Goal: Information Seeking & Learning: Learn about a topic

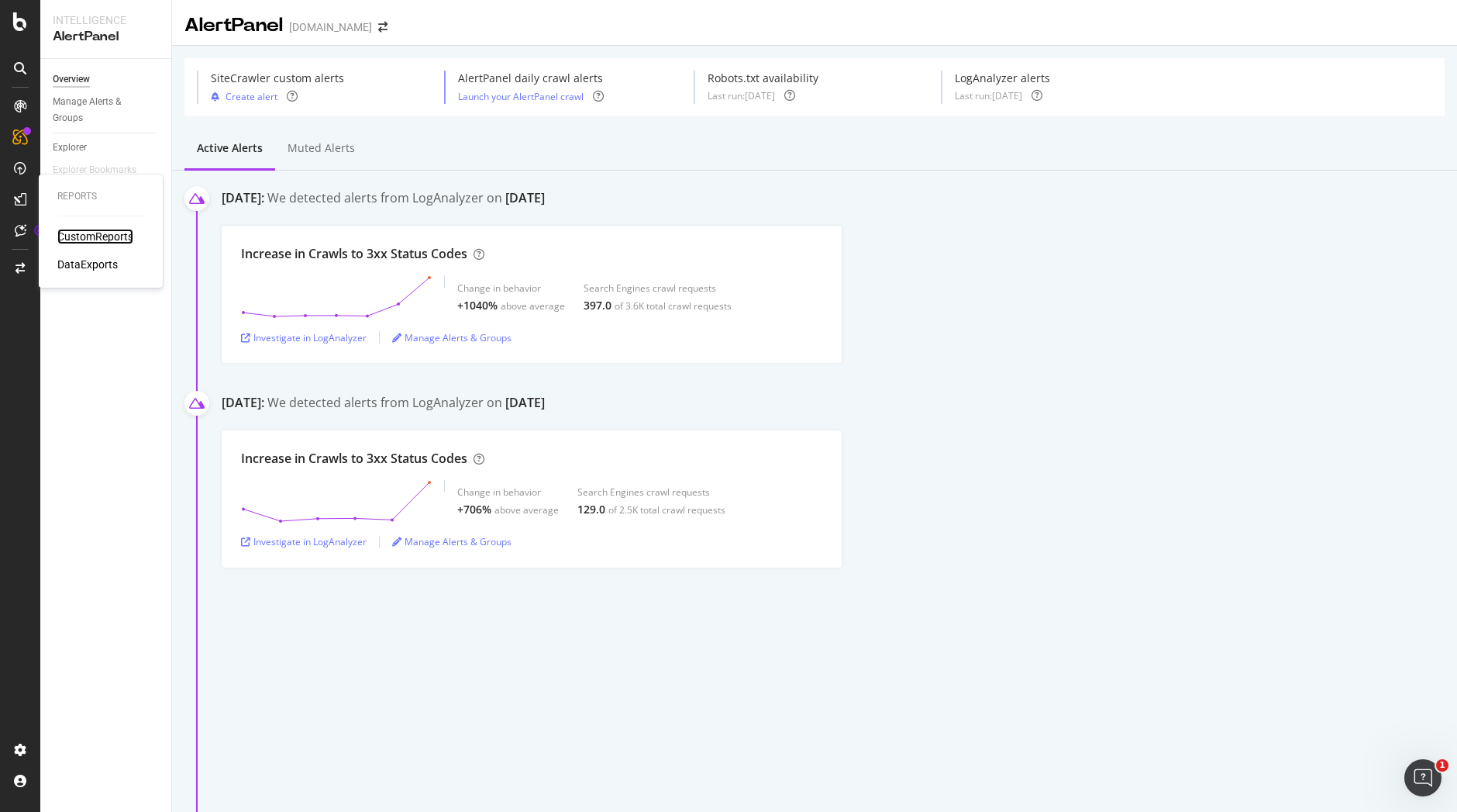
click at [82, 238] on div "CustomReports" at bounding box center [95, 236] width 76 height 15
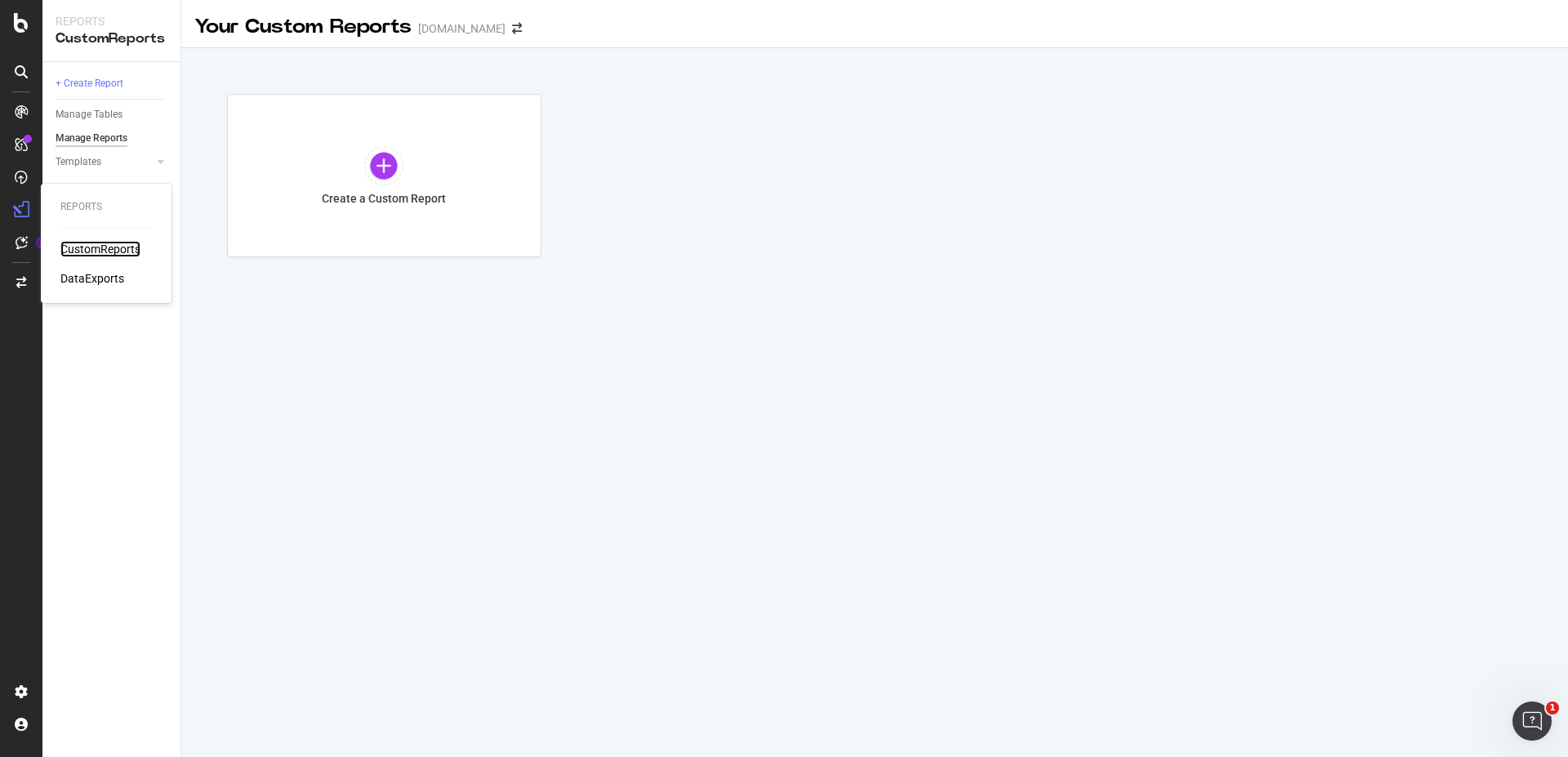
click at [78, 252] on div "CustomReports" at bounding box center [100, 249] width 80 height 16
click at [25, 31] on icon at bounding box center [21, 23] width 15 height 20
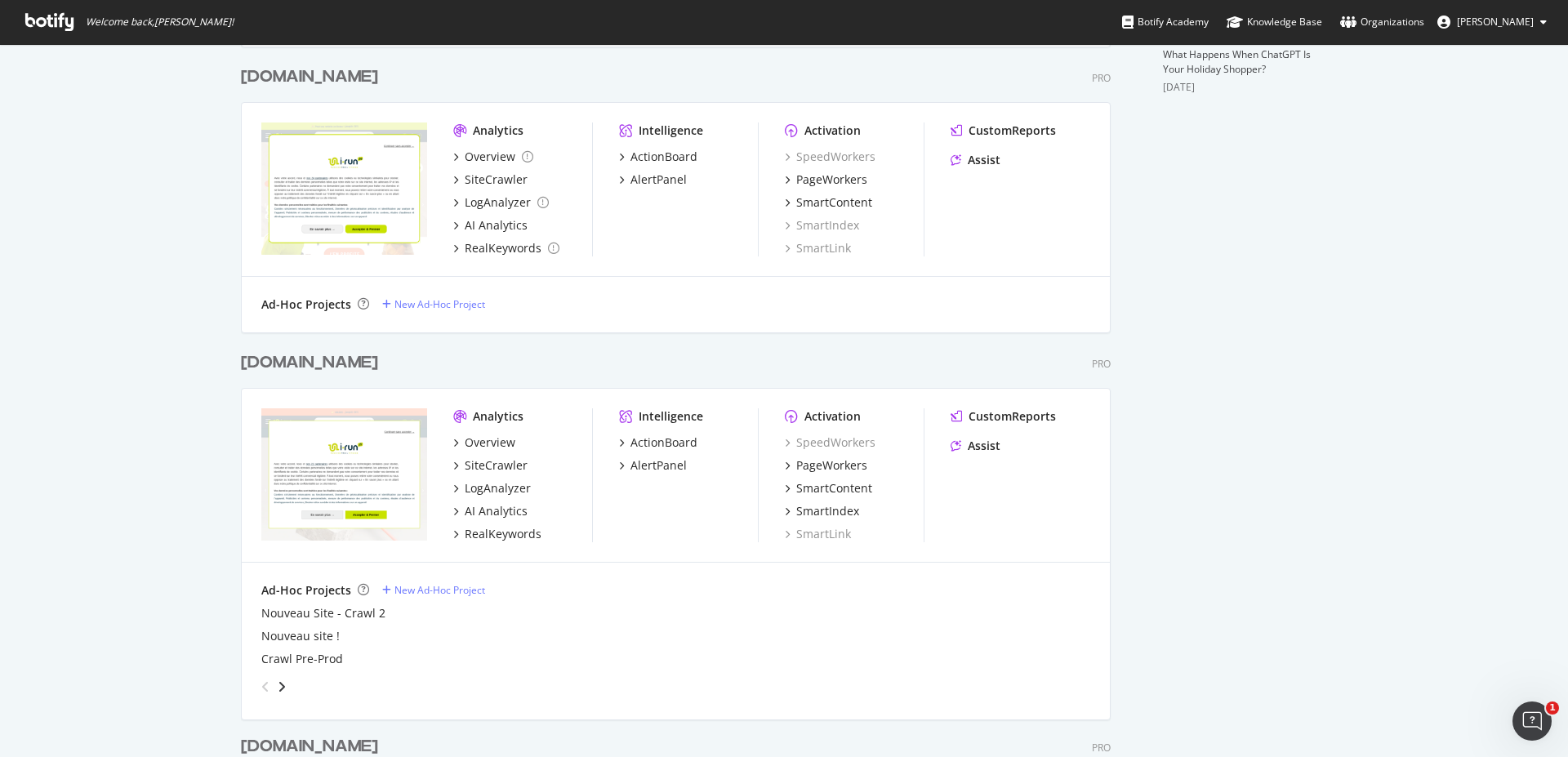
scroll to position [632, 0]
click at [495, 440] on div "Overview" at bounding box center [490, 439] width 51 height 16
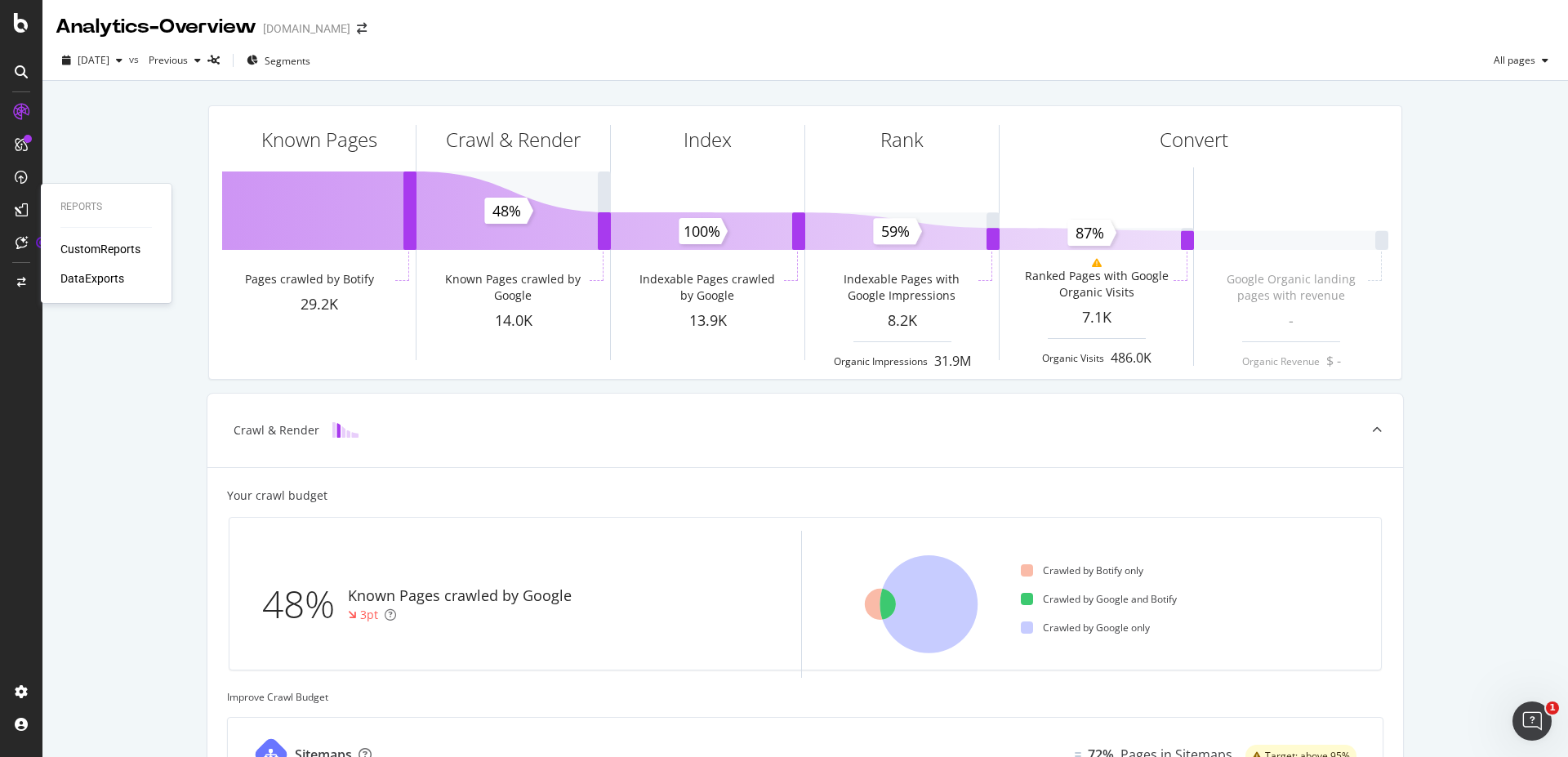
click at [101, 246] on div "CustomReports" at bounding box center [100, 249] width 80 height 16
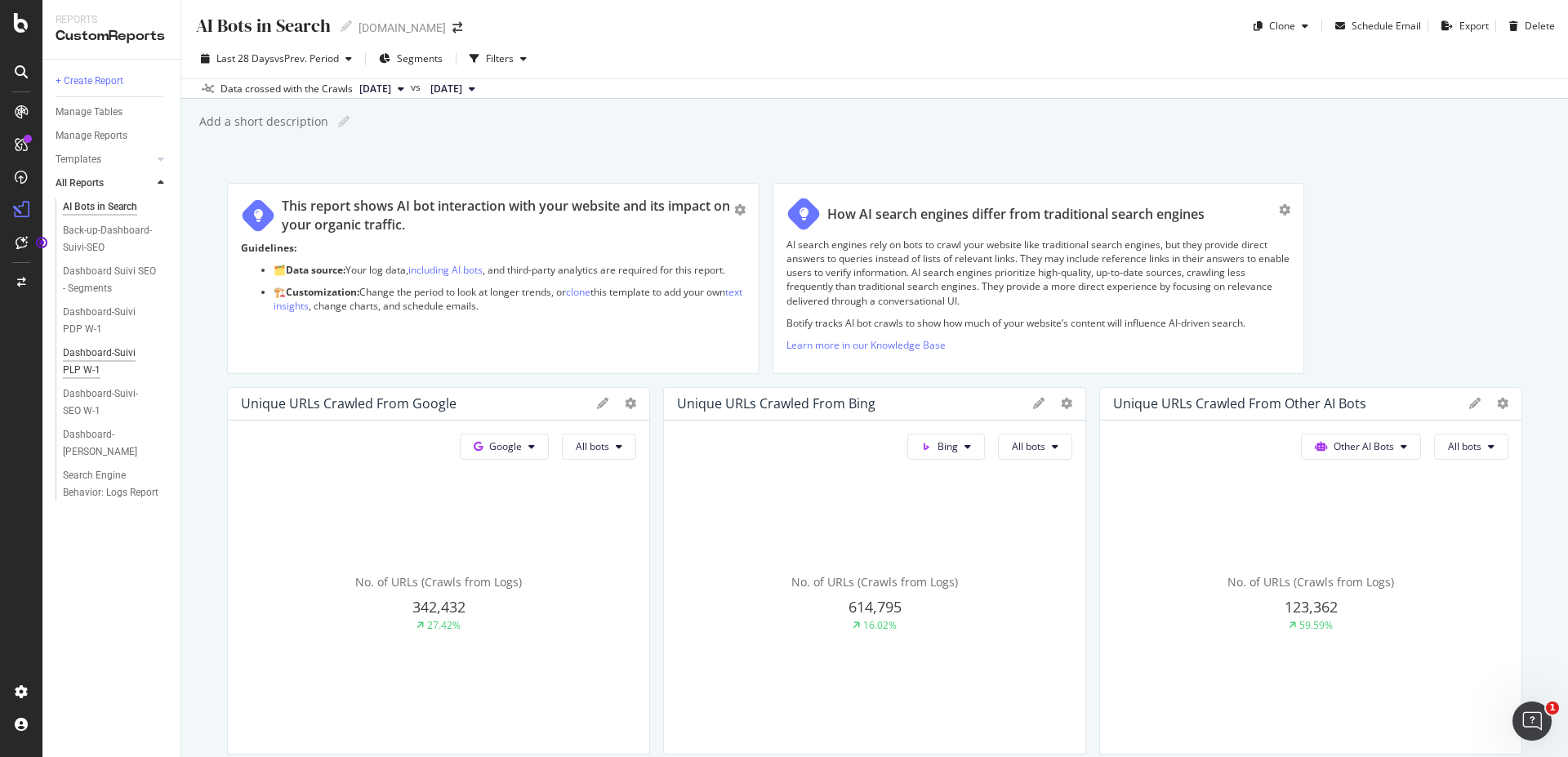
click at [108, 346] on div "Dashboard-Suivi PLP W-1" at bounding box center [109, 362] width 93 height 34
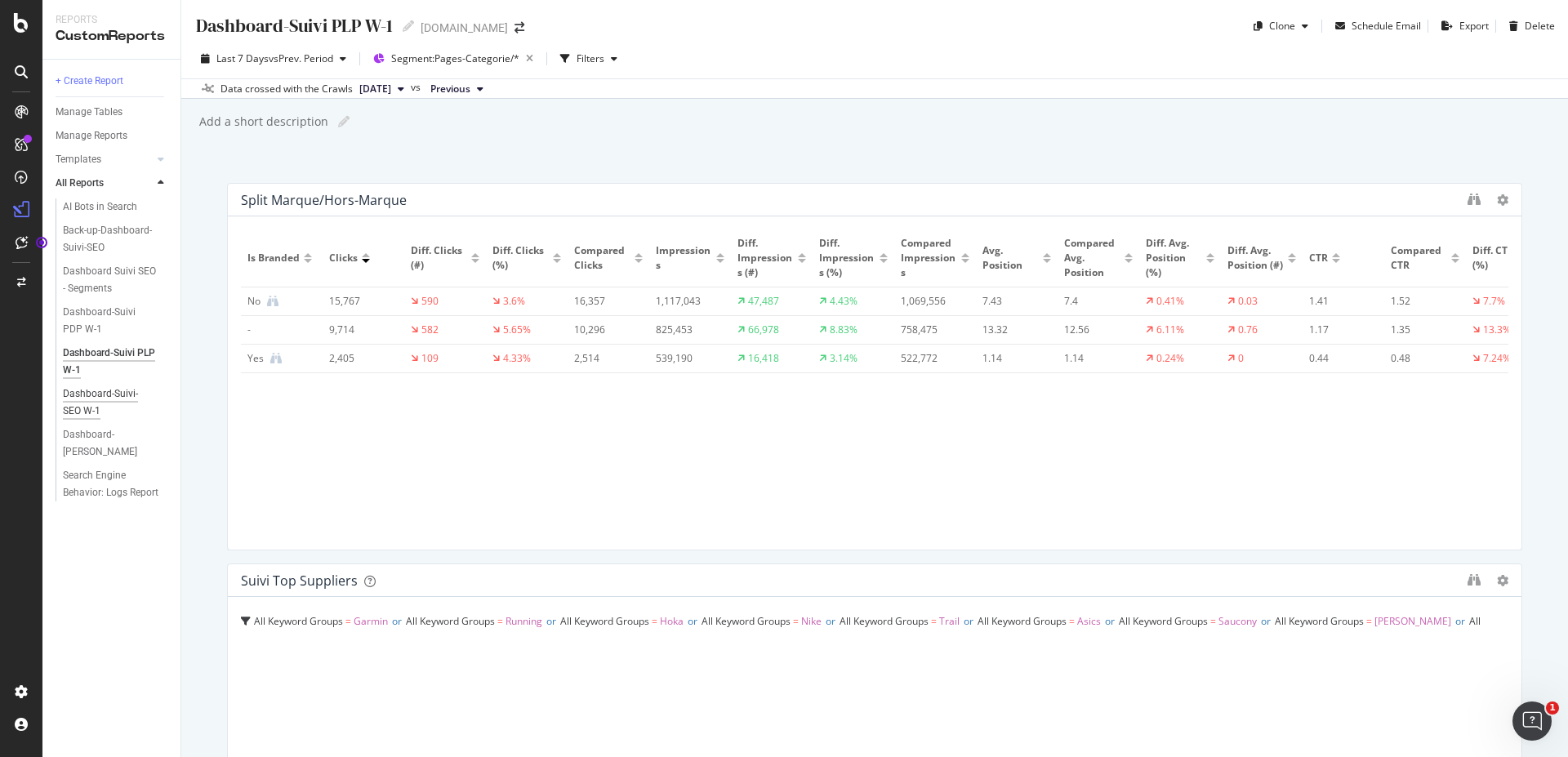
click at [127, 393] on div "Dashboard-Suivi-SEO W-1" at bounding box center [109, 403] width 93 height 34
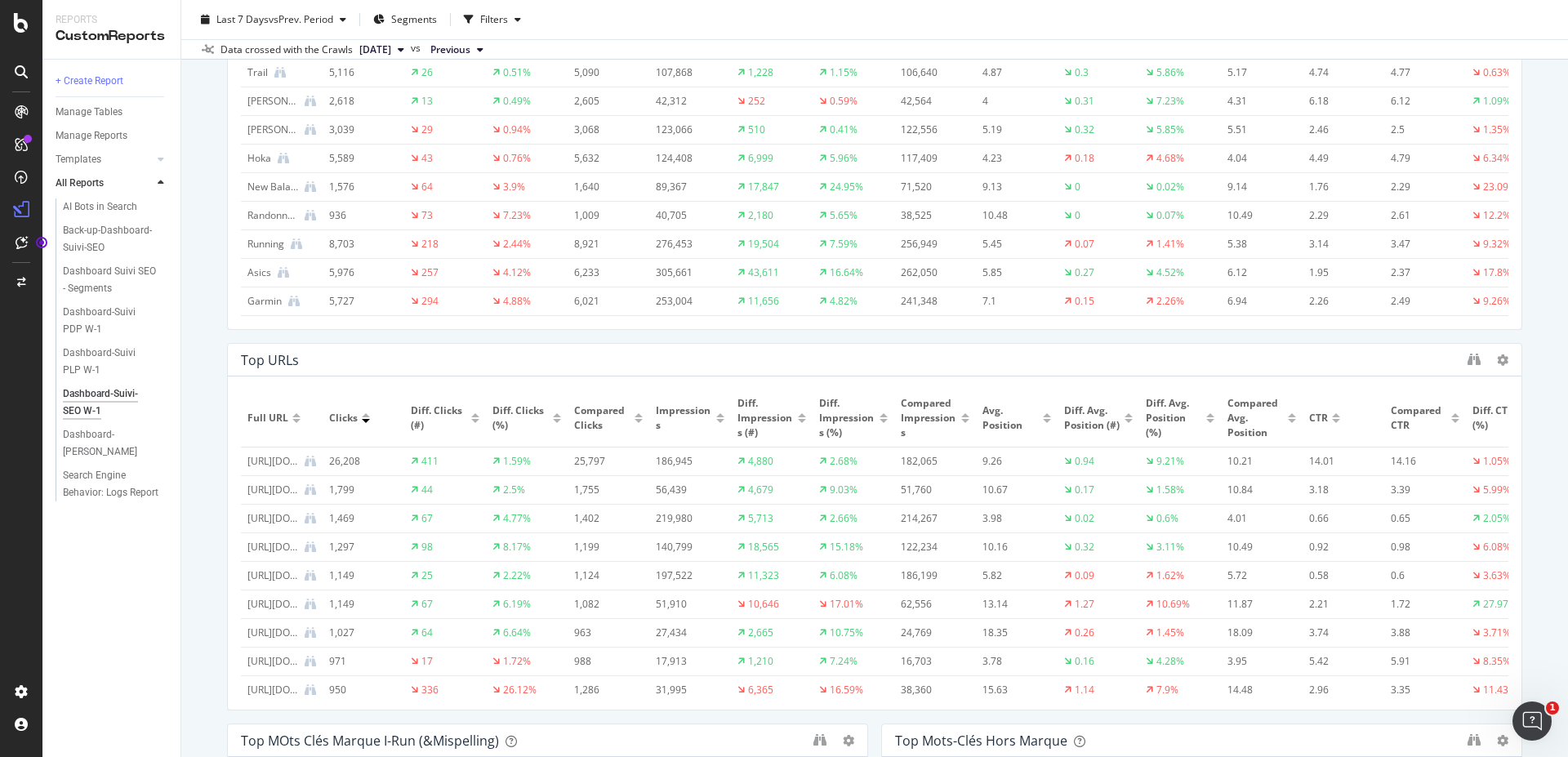
scroll to position [636, 0]
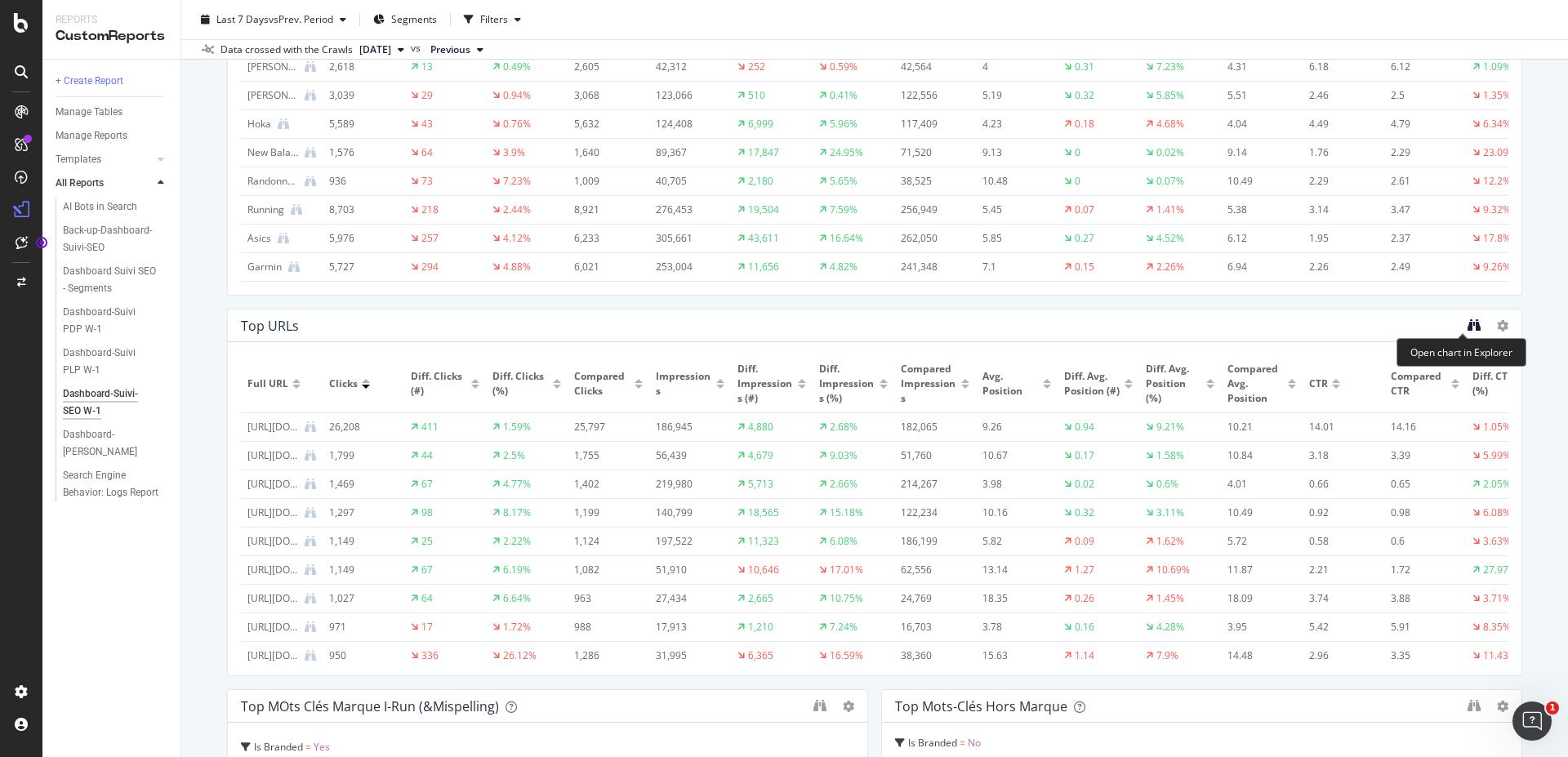
click at [1467, 328] on icon "binoculars" at bounding box center [1473, 325] width 13 height 13
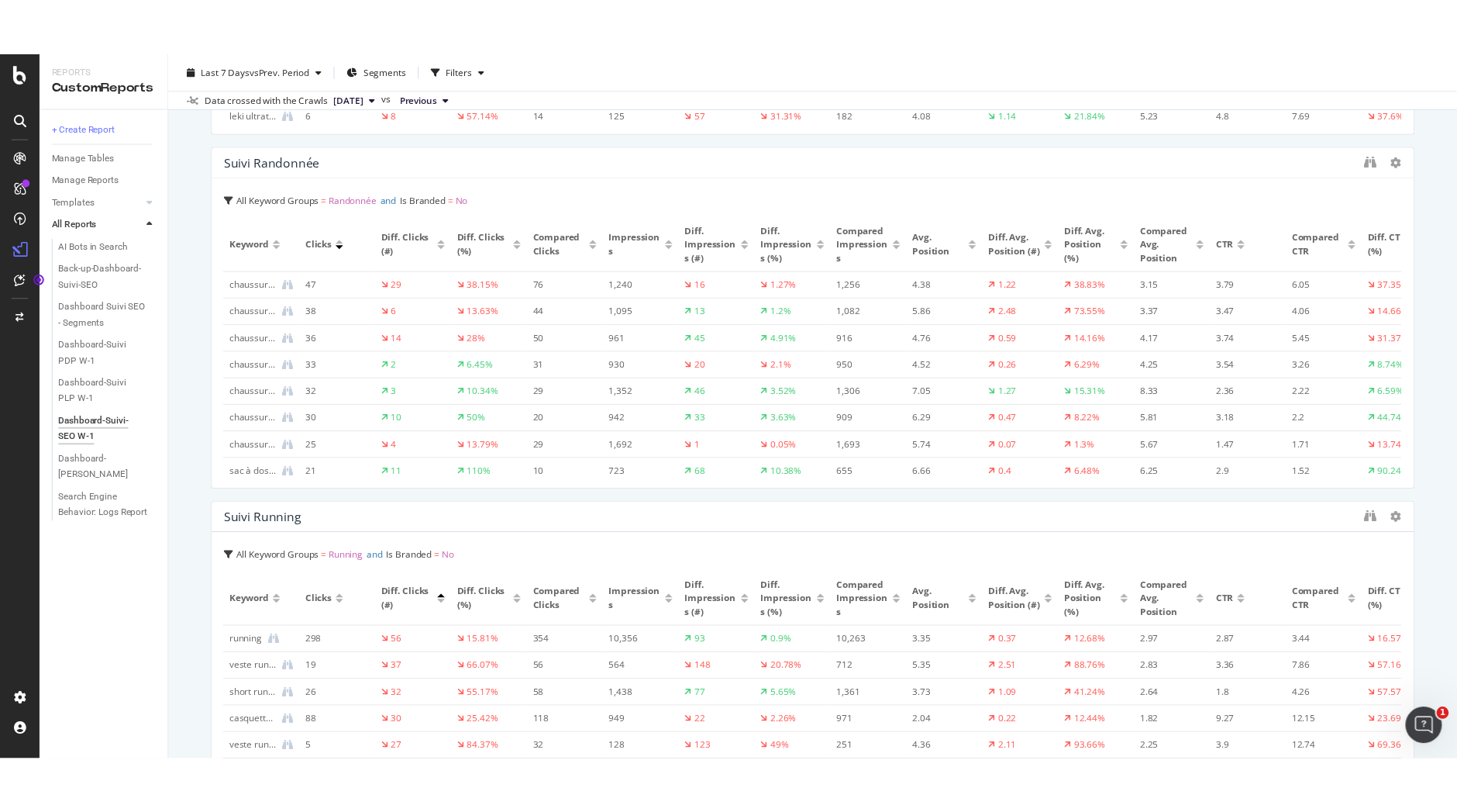
scroll to position [4691, 0]
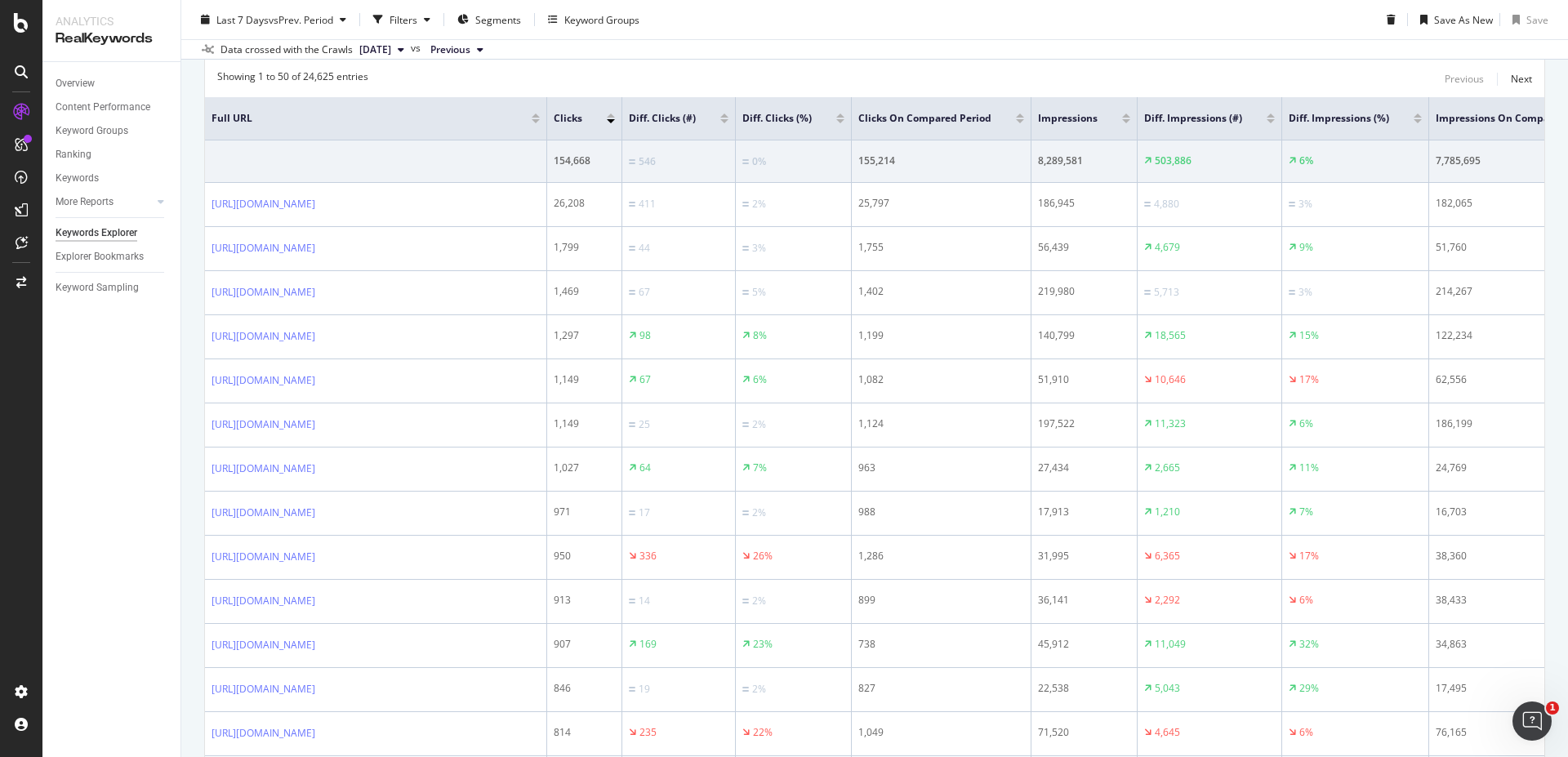
scroll to position [297, 0]
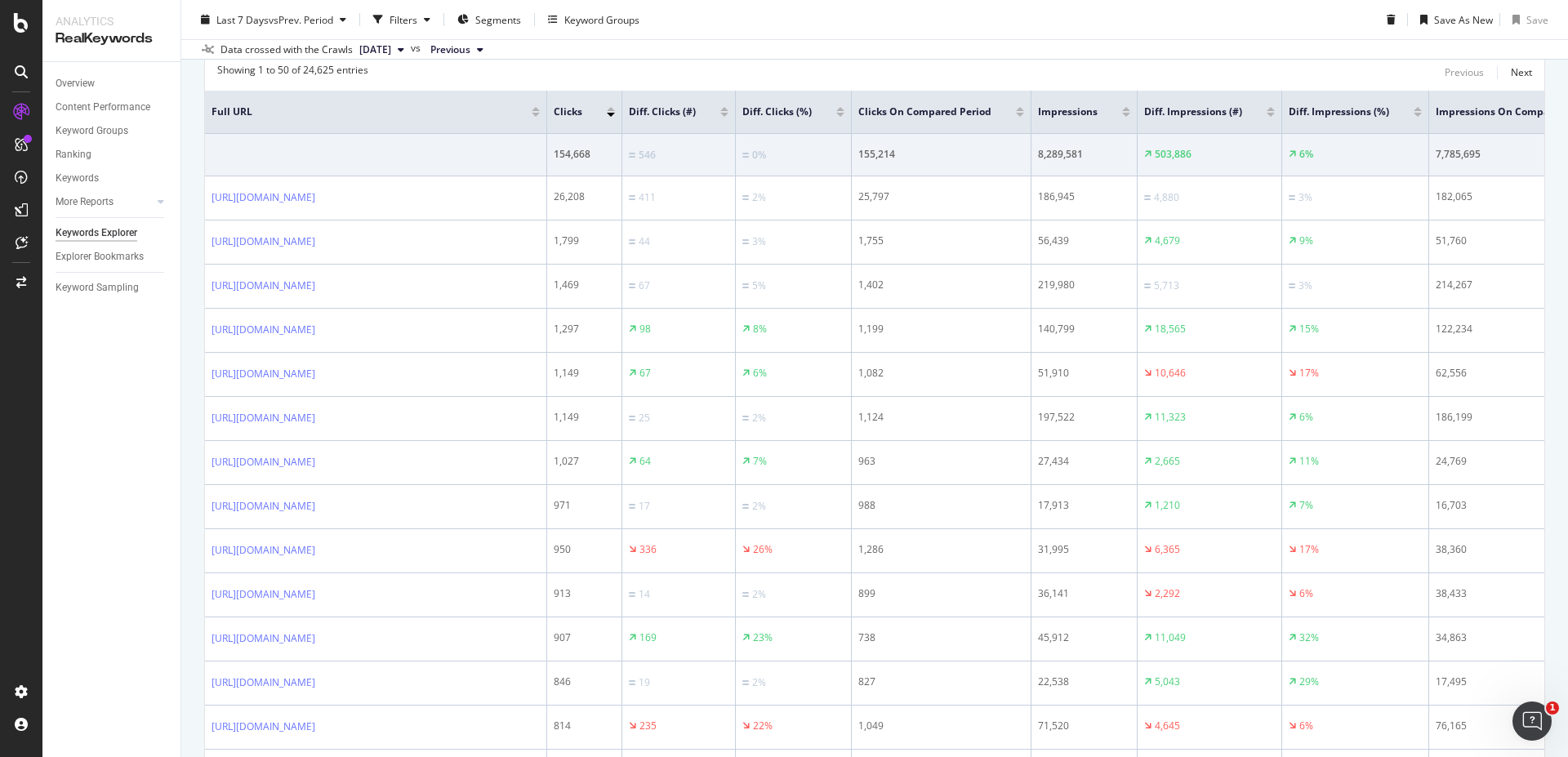
click at [729, 114] on div at bounding box center [725, 115] width 8 height 4
